Goal: Task Accomplishment & Management: Use online tool/utility

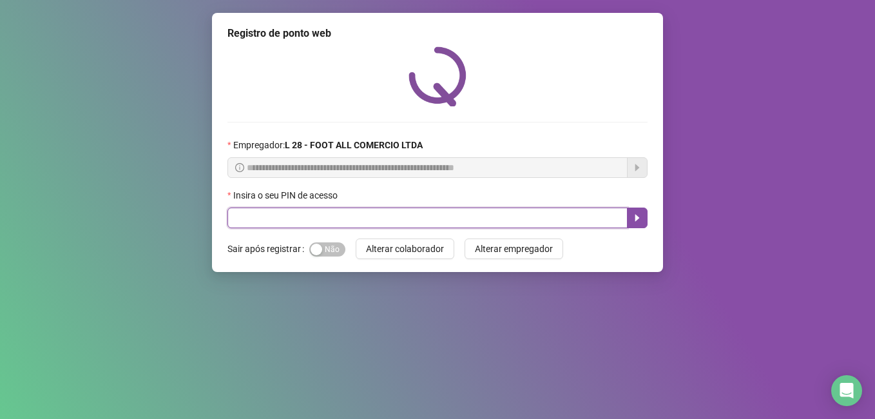
click at [401, 216] on input "text" at bounding box center [427, 217] width 400 height 21
type input "*****"
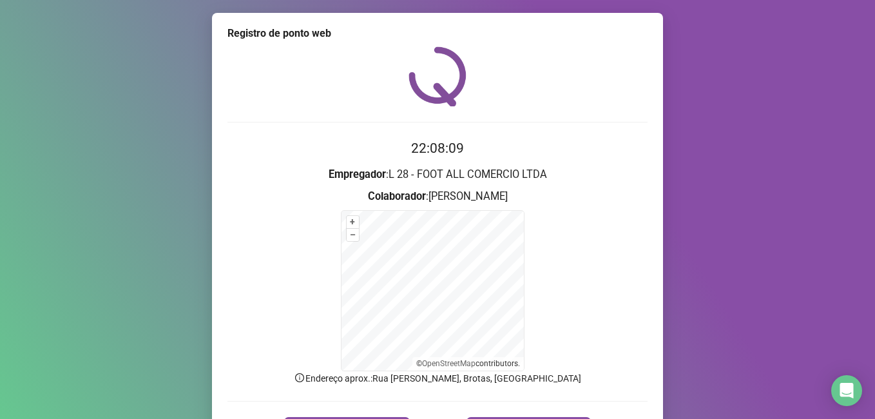
scroll to position [64, 0]
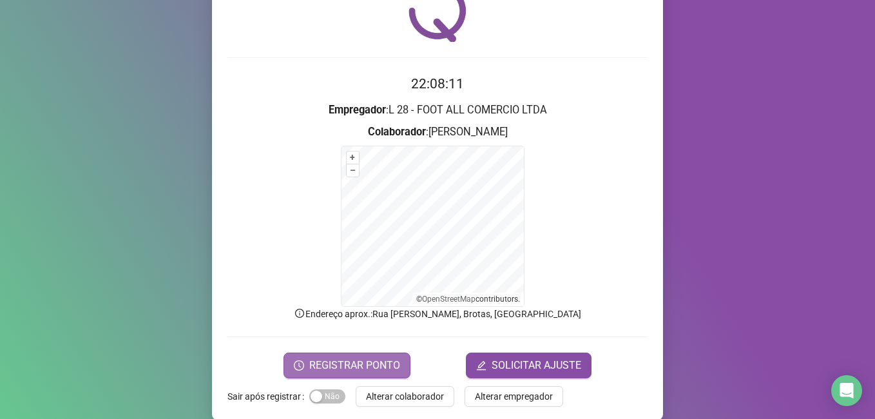
click at [359, 367] on span "REGISTRAR PONTO" at bounding box center [354, 365] width 91 height 15
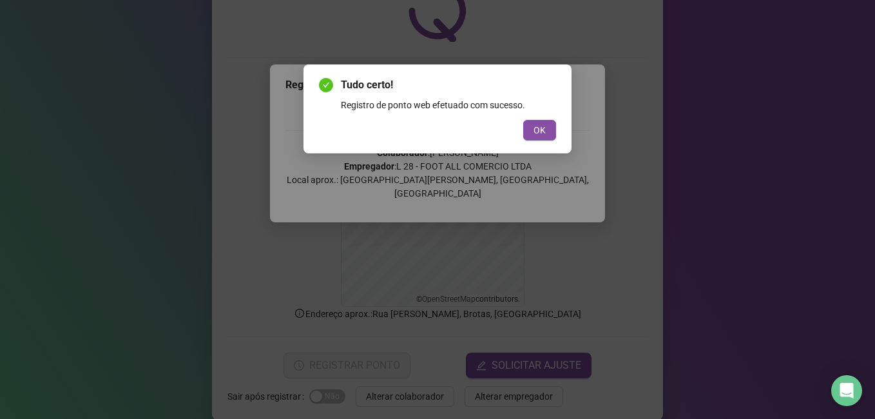
drag, startPoint x: 536, startPoint y: 135, endPoint x: 631, endPoint y: 109, distance: 98.8
click at [536, 133] on span "OK" at bounding box center [539, 130] width 12 height 14
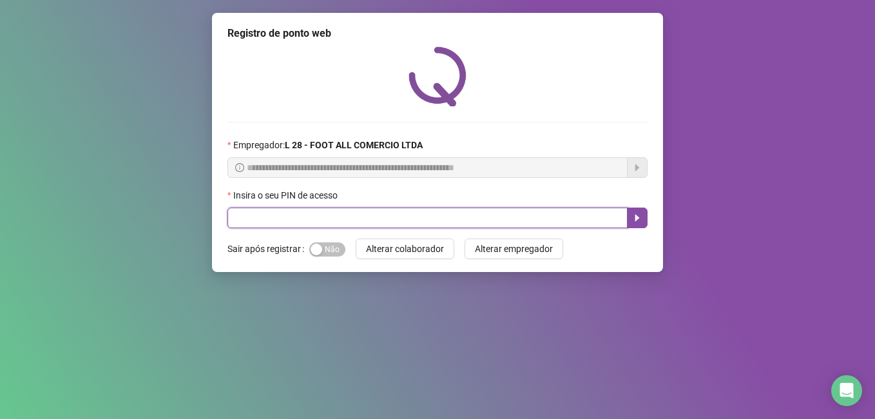
click at [372, 223] on input "text" at bounding box center [427, 217] width 400 height 21
type input "*****"
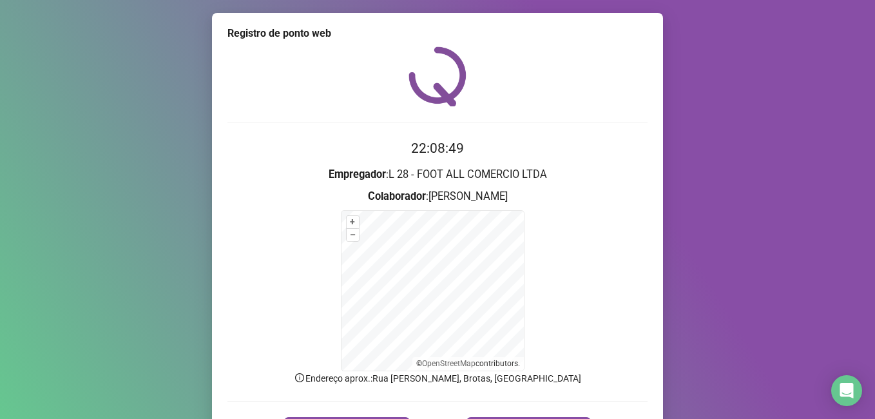
scroll to position [81, 0]
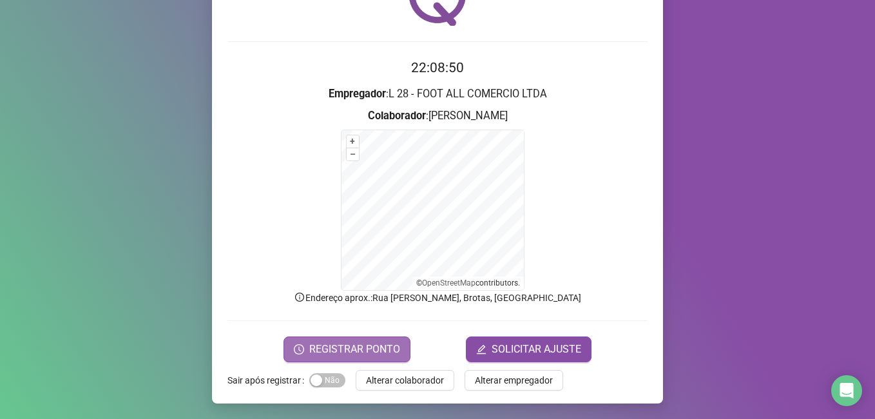
click at [364, 347] on span "REGISTRAR PONTO" at bounding box center [354, 348] width 91 height 15
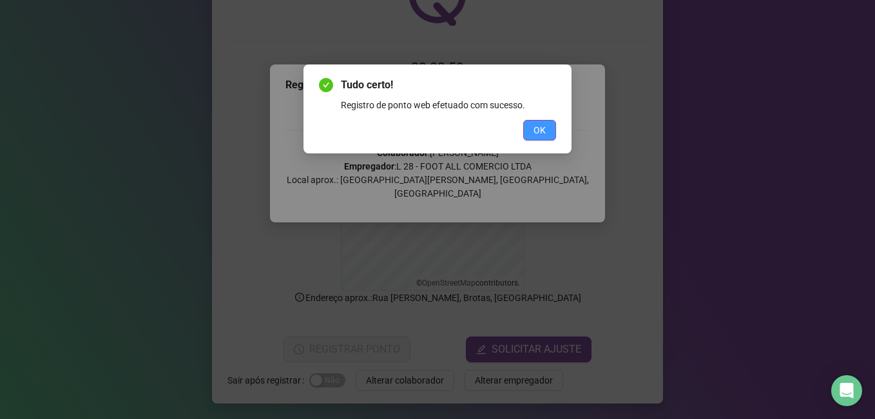
click at [532, 125] on button "OK" at bounding box center [539, 130] width 33 height 21
